Goal: Information Seeking & Learning: Check status

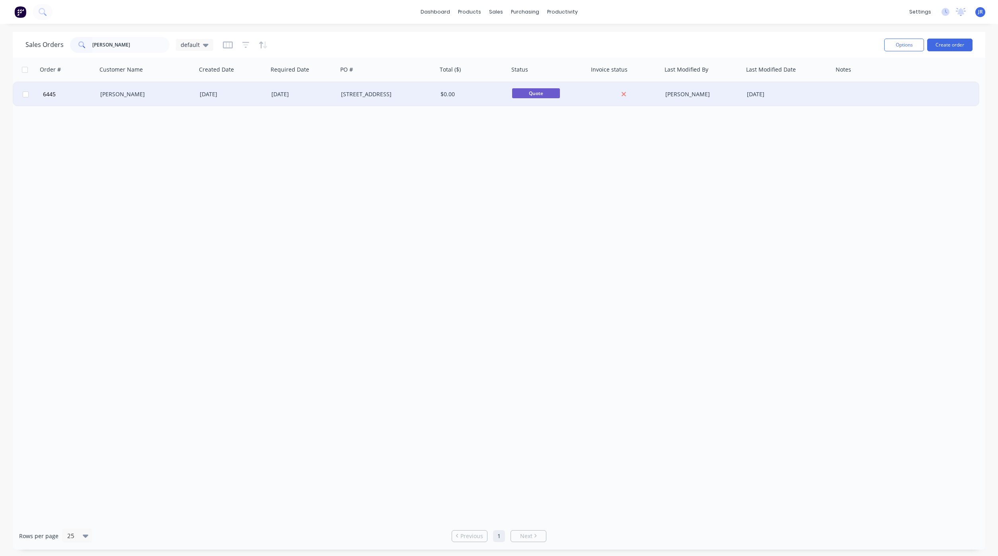
type input "[PERSON_NAME]"
click at [121, 92] on div "[PERSON_NAME]" at bounding box center [144, 94] width 88 height 8
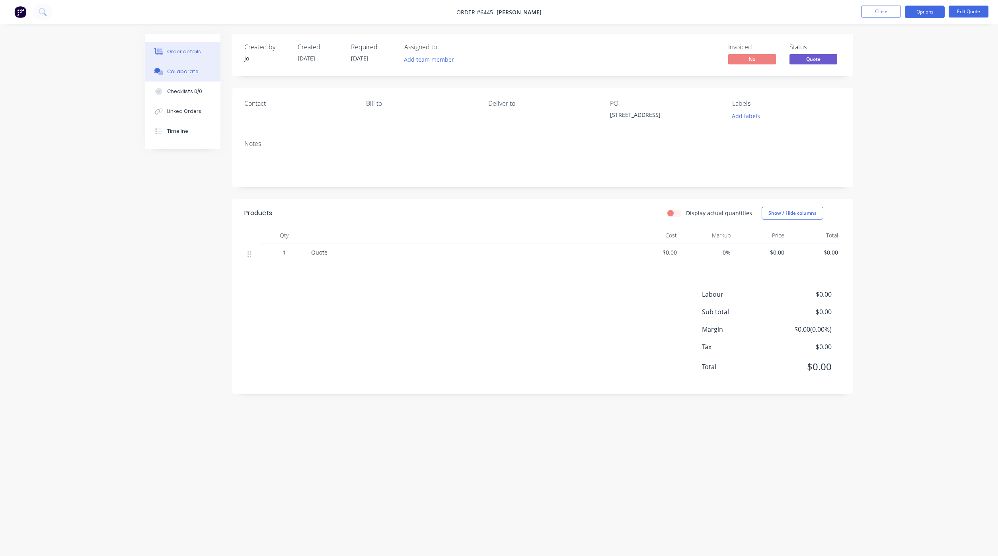
click at [186, 72] on div "Collaborate" at bounding box center [182, 71] width 31 height 7
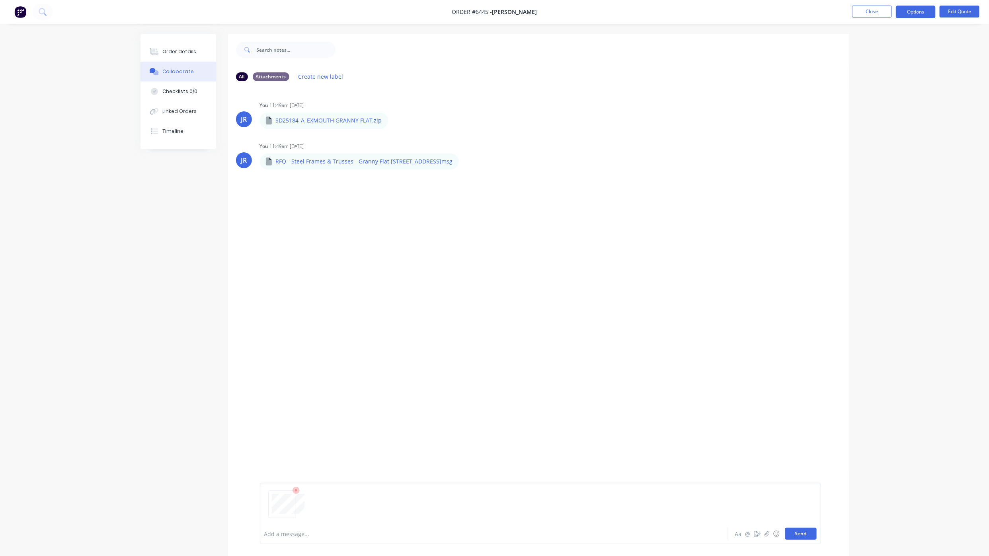
click at [802, 536] on button "Send" at bounding box center [800, 534] width 31 height 12
click at [195, 48] on button "Order details" at bounding box center [178, 52] width 76 height 20
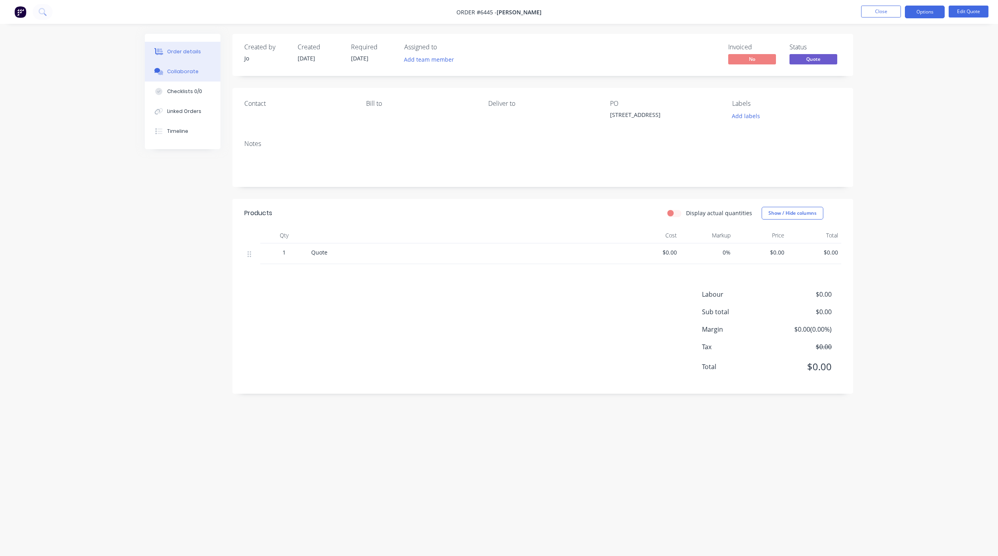
click at [154, 66] on button "Collaborate" at bounding box center [183, 72] width 76 height 20
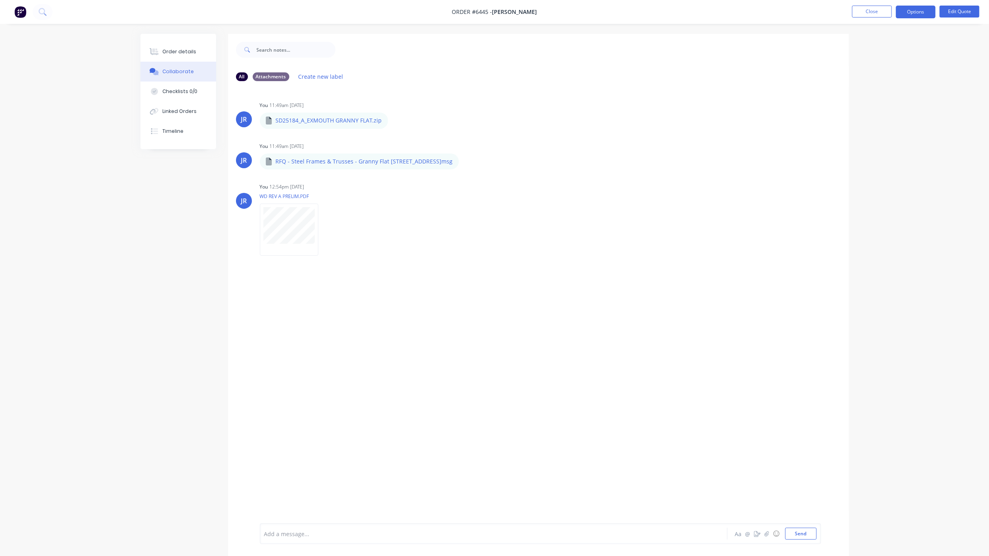
drag, startPoint x: 954, startPoint y: 82, endPoint x: 900, endPoint y: 35, distance: 72.2
click at [954, 81] on div "Order details Collaborate Checklists 0/0 Linked Orders Timeline Order details C…" at bounding box center [494, 284] width 989 height 568
click at [879, 12] on button "Close" at bounding box center [872, 12] width 40 height 12
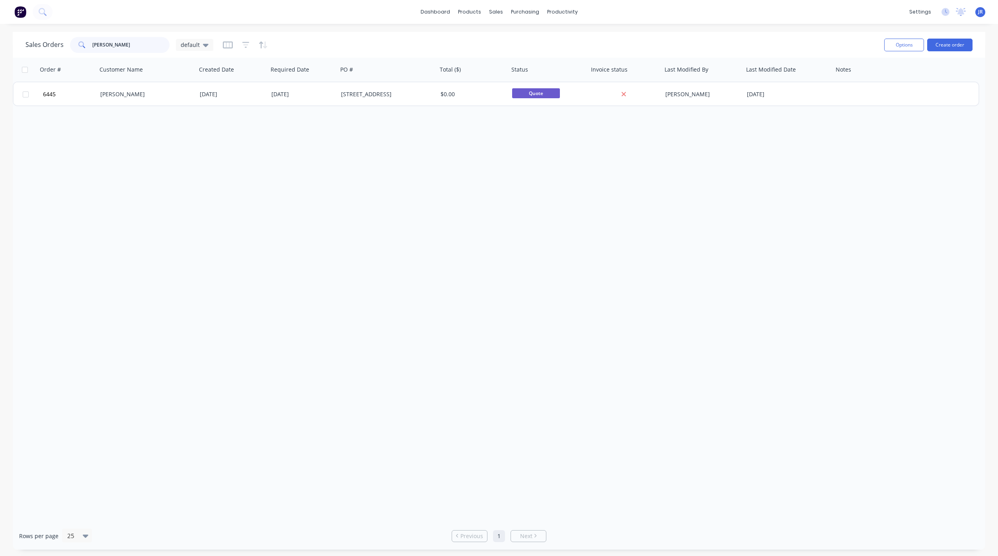
drag, startPoint x: 24, startPoint y: 22, endPoint x: -86, endPoint y: 24, distance: 109.4
click at [0, 24] on html "dashboard products sales purchasing productivity dashboard products Product Cat…" at bounding box center [499, 278] width 998 height 556
type input "h"
drag, startPoint x: 121, startPoint y: 44, endPoint x: 4, endPoint y: 44, distance: 117.4
click at [4, 44] on div "Sales Orders banju default Options Create order Order # Customer Name Created D…" at bounding box center [499, 291] width 998 height 518
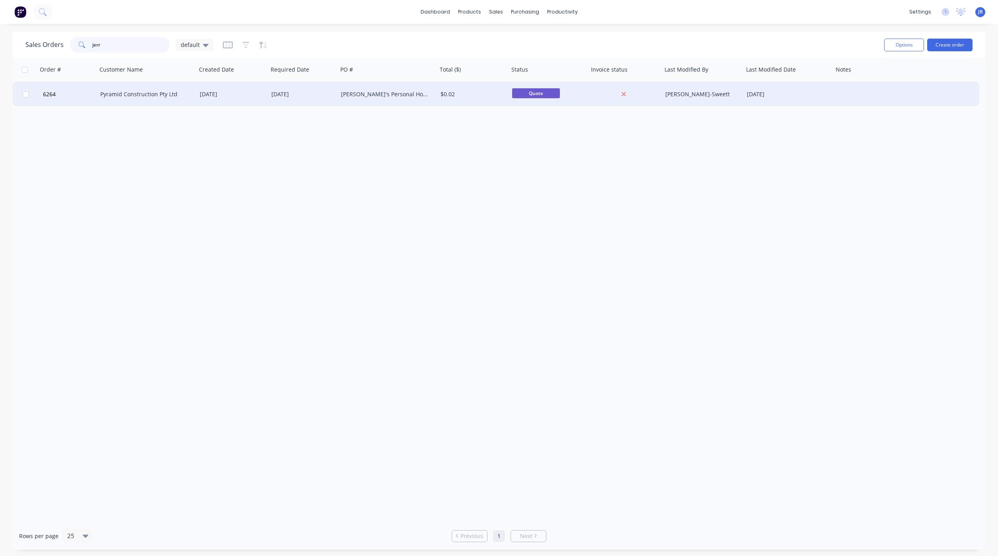
type input "jerr"
click at [109, 96] on div "Pyramid Construction Pty Ltd" at bounding box center [144, 94] width 88 height 8
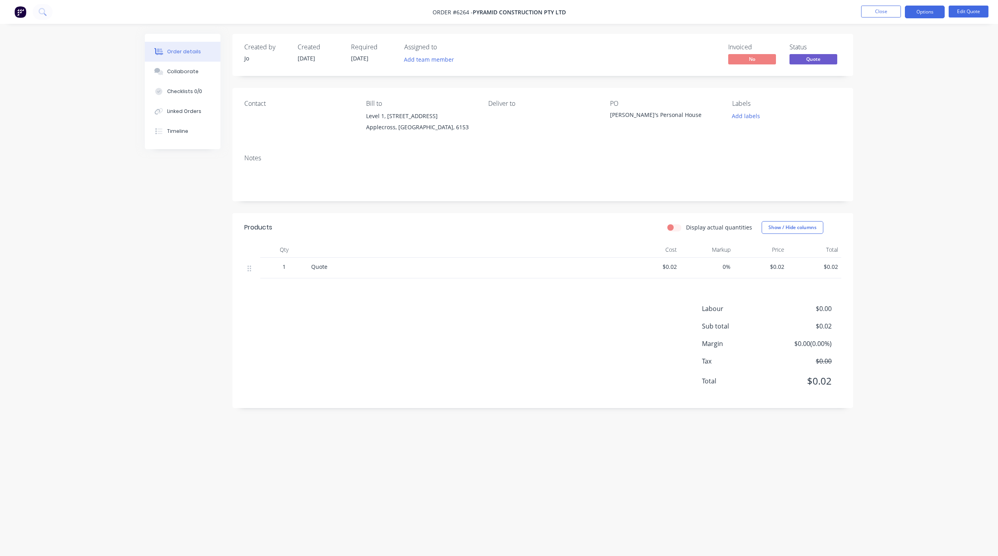
click at [959, 465] on div "Order details Collaborate Checklists 0/0 Linked Orders Timeline Order details C…" at bounding box center [499, 278] width 998 height 556
click at [887, 12] on button "Close" at bounding box center [881, 12] width 40 height 12
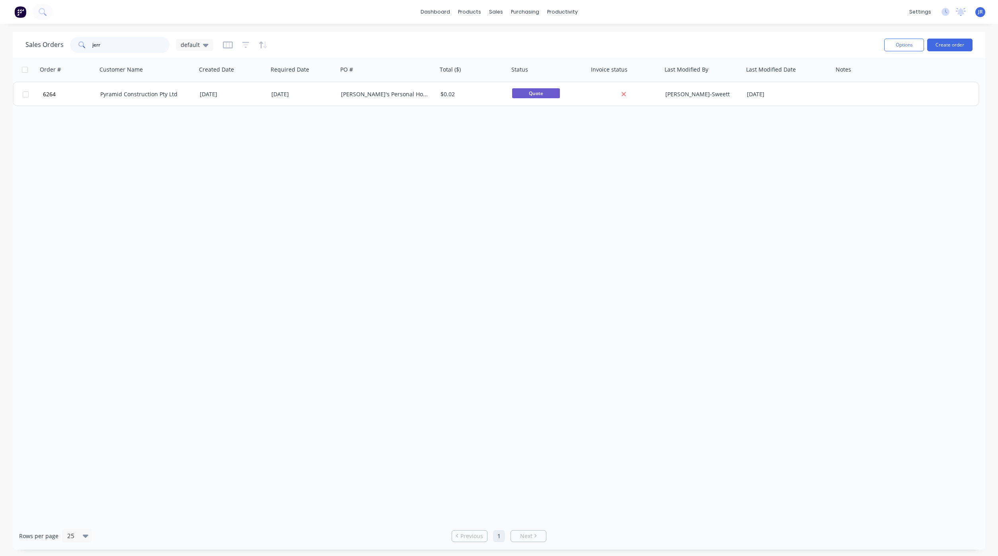
drag, startPoint x: 119, startPoint y: 48, endPoint x: -69, endPoint y: 54, distance: 188.3
click at [0, 54] on html "dashboard products sales purchasing productivity dashboard products Product Cat…" at bounding box center [499, 278] width 998 height 556
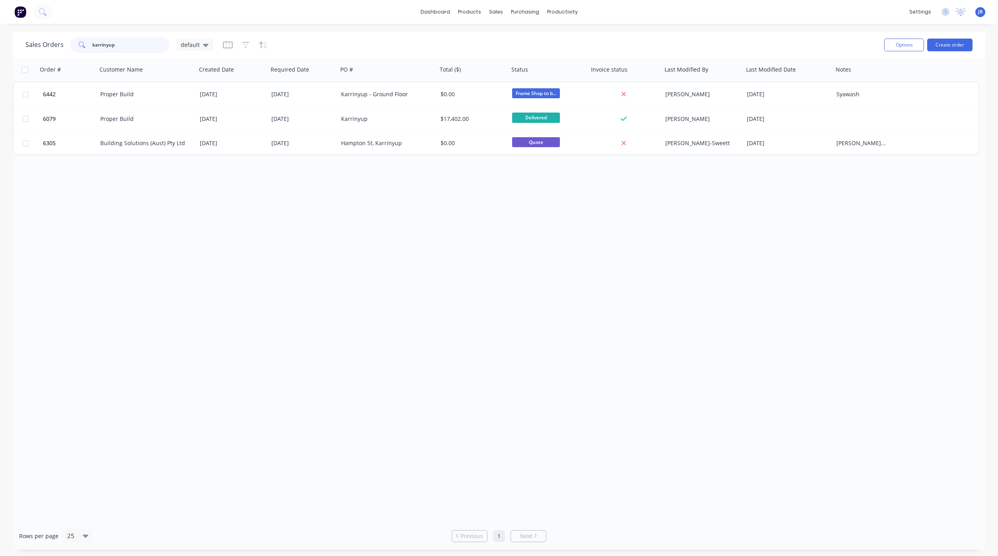
drag, startPoint x: 110, startPoint y: 46, endPoint x: -10, endPoint y: 39, distance: 119.9
click at [0, 39] on html "dashboard products sales purchasing productivity dashboard products Product Cat…" at bounding box center [499, 278] width 998 height 556
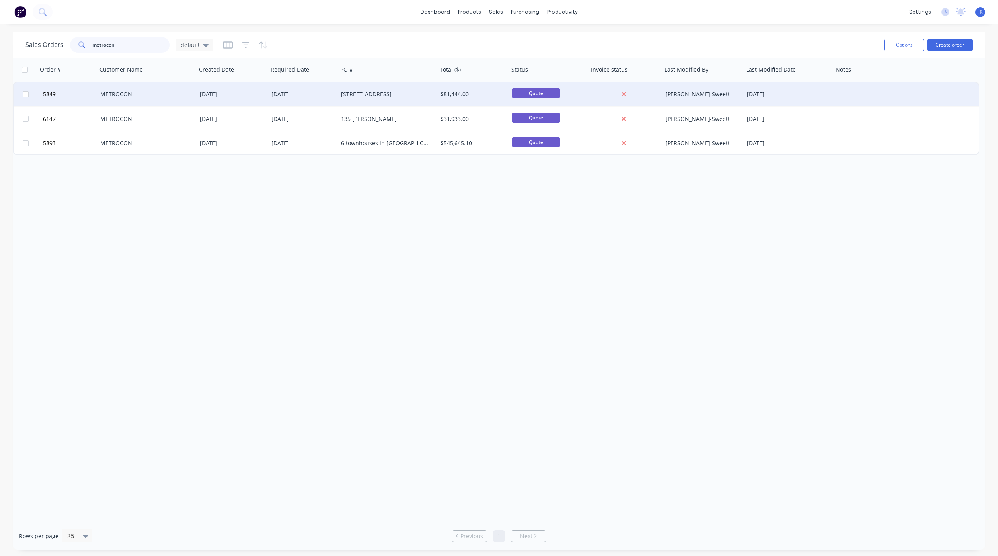
type input "metrocon"
click at [107, 96] on div "METROCON" at bounding box center [144, 94] width 88 height 8
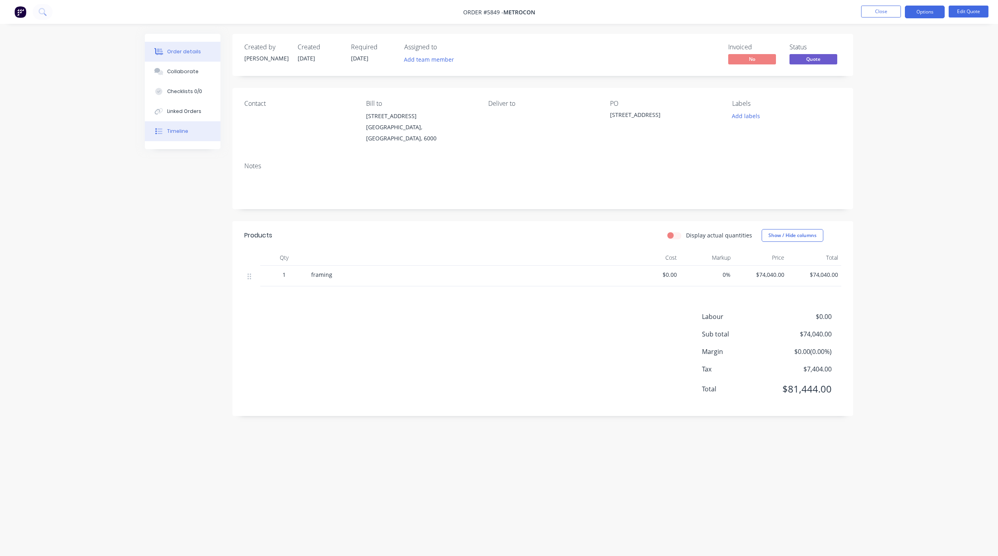
click at [179, 136] on button "Timeline" at bounding box center [183, 131] width 76 height 20
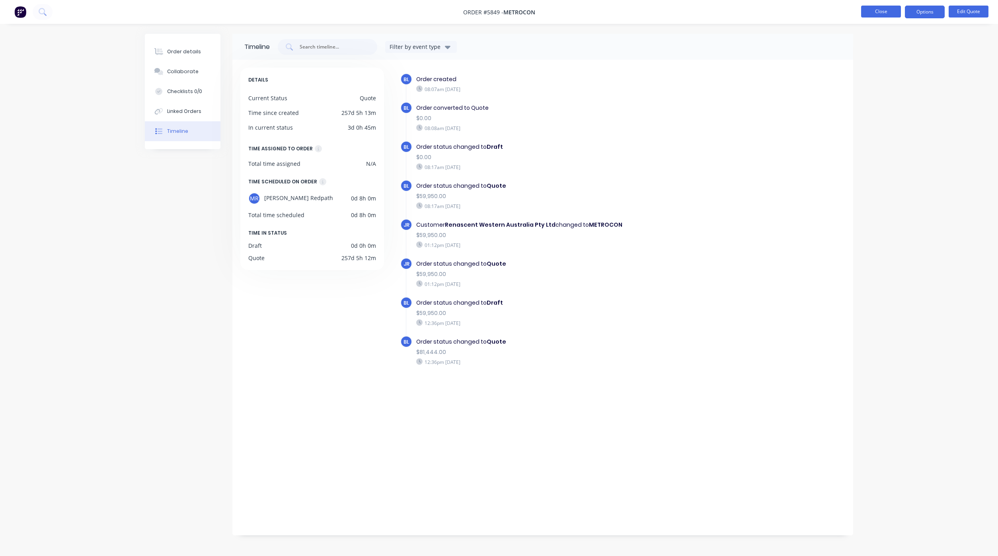
click at [881, 10] on button "Close" at bounding box center [881, 12] width 40 height 12
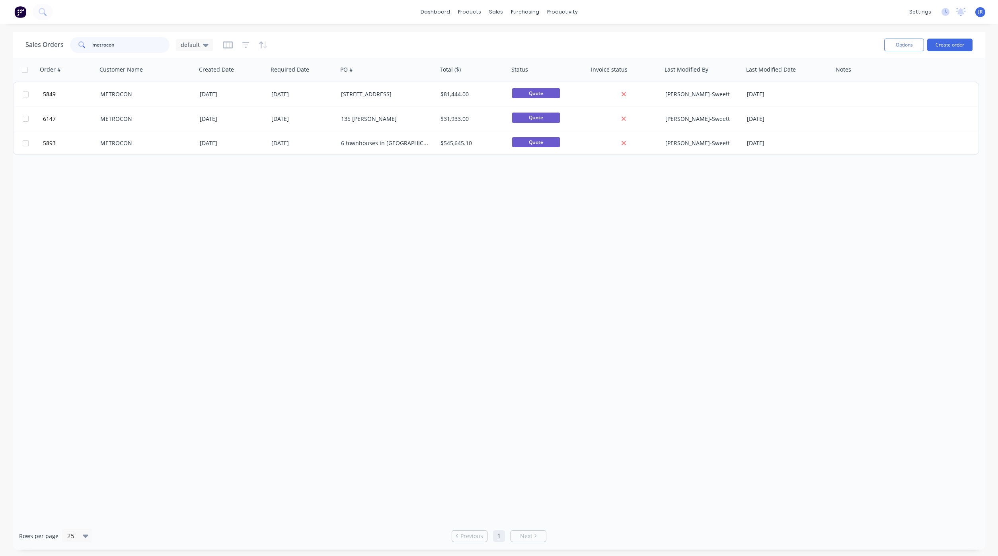
drag, startPoint x: 23, startPoint y: 30, endPoint x: -90, endPoint y: 29, distance: 112.2
click at [0, 29] on html "dashboard products sales purchasing productivity dashboard products Product Cat…" at bounding box center [499, 278] width 998 height 556
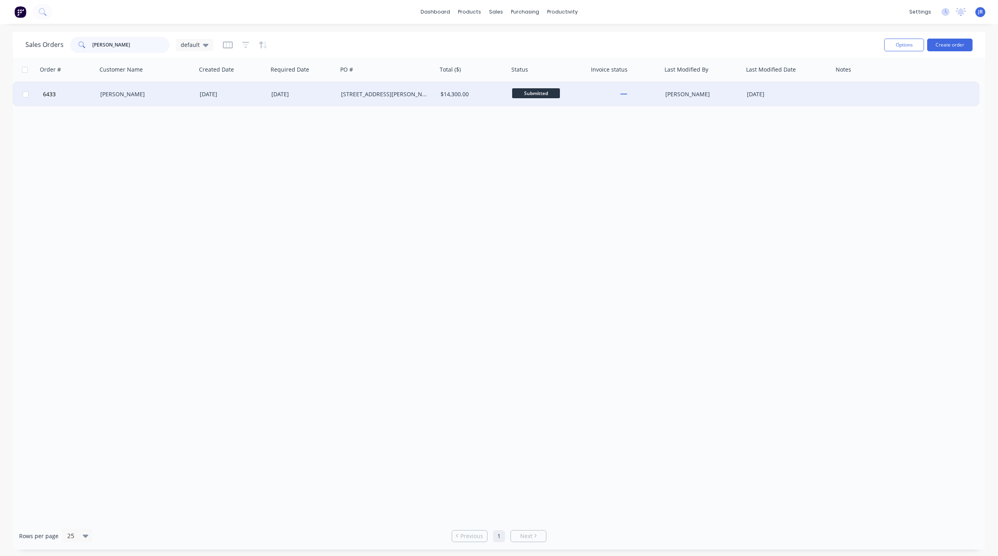
type input "[PERSON_NAME]"
click at [107, 95] on div "[PERSON_NAME]" at bounding box center [144, 94] width 88 height 8
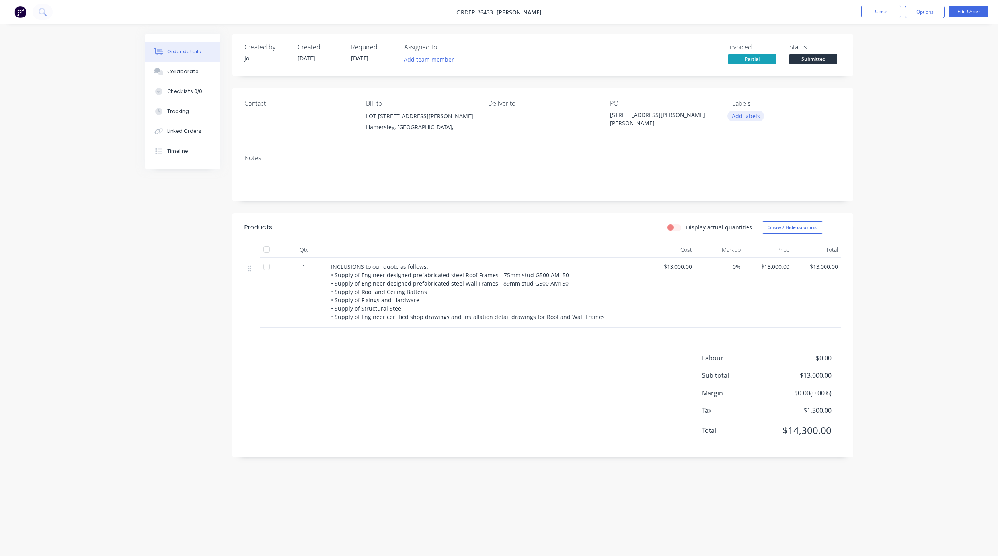
click at [740, 117] on button "Add labels" at bounding box center [745, 116] width 37 height 11
click at [746, 189] on div at bounding box center [746, 187] width 16 height 16
click at [876, 137] on div "Order details Collaborate Checklists 0/0 Tracking Linked Orders Timeline Order …" at bounding box center [499, 278] width 998 height 556
click at [890, 17] on button "Close" at bounding box center [881, 12] width 40 height 12
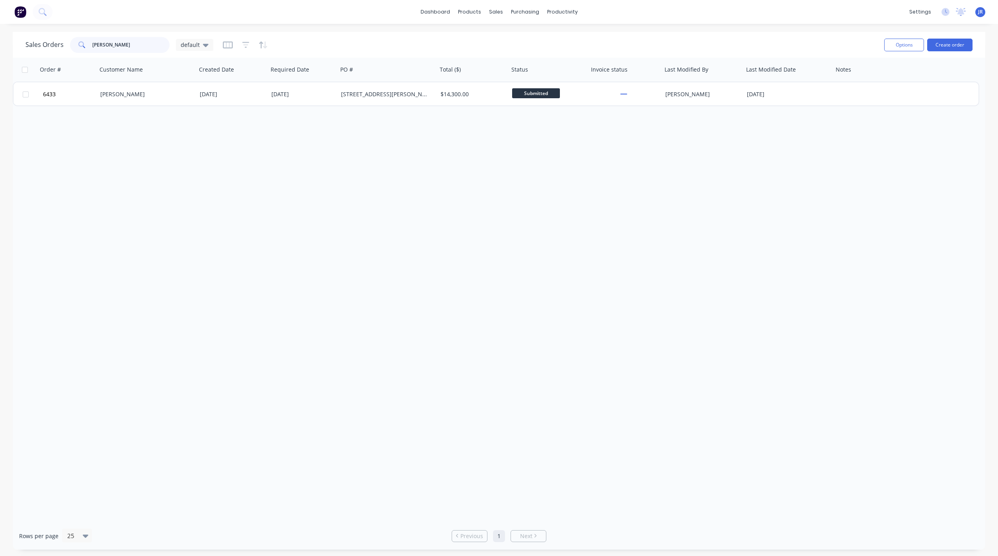
drag, startPoint x: 156, startPoint y: 46, endPoint x: 7, endPoint y: 51, distance: 149.3
click at [7, 51] on div "Sales Orders [PERSON_NAME] default Options Create order Order # Customer Name C…" at bounding box center [499, 291] width 998 height 518
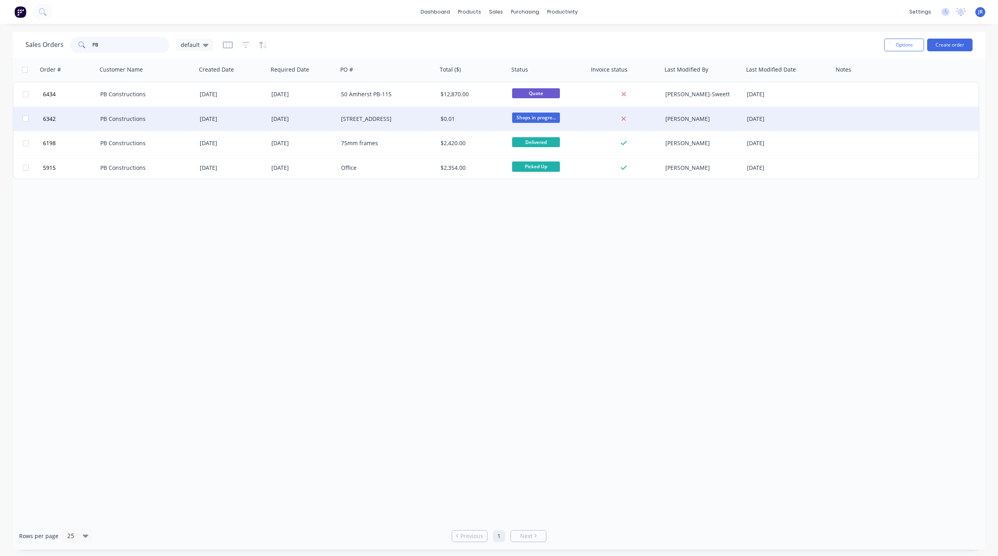
type input "PB"
click at [130, 121] on div "PB Constructions" at bounding box center [144, 119] width 88 height 8
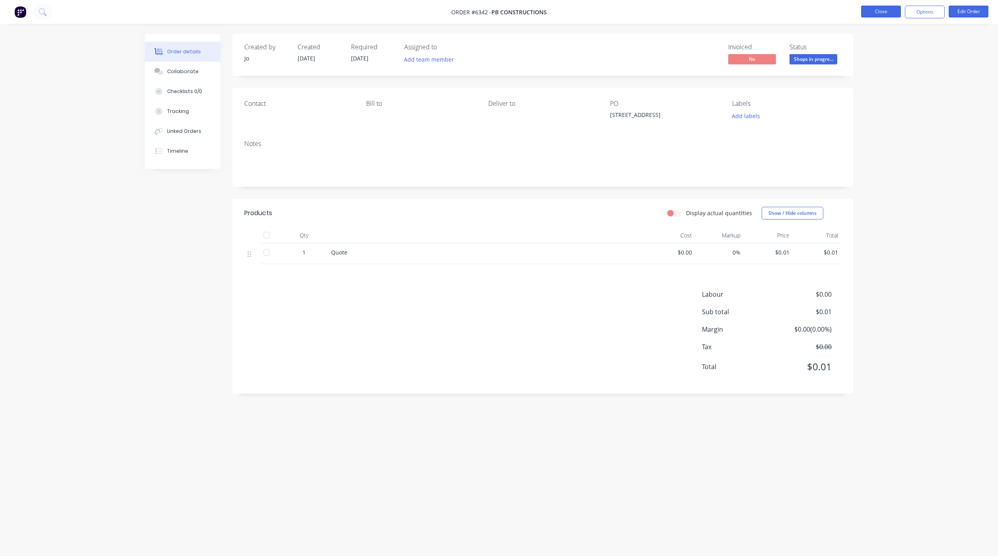
click at [865, 8] on button "Close" at bounding box center [881, 12] width 40 height 12
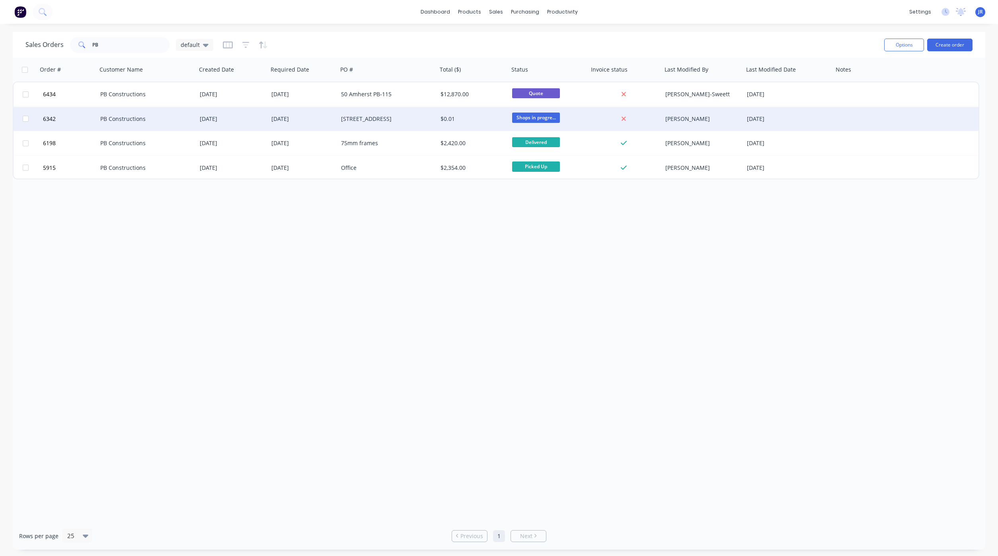
click at [136, 123] on div "PB Constructions" at bounding box center [146, 119] width 99 height 24
